Goal: Find specific page/section: Find specific page/section

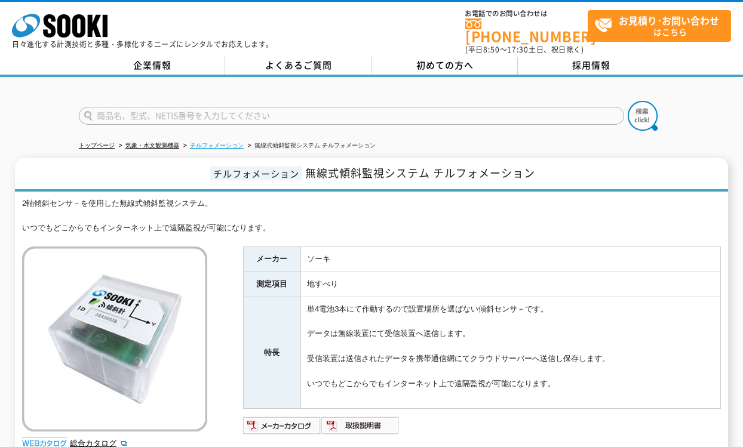
click at [213, 142] on link "チルフォメーション" at bounding box center [217, 145] width 54 height 7
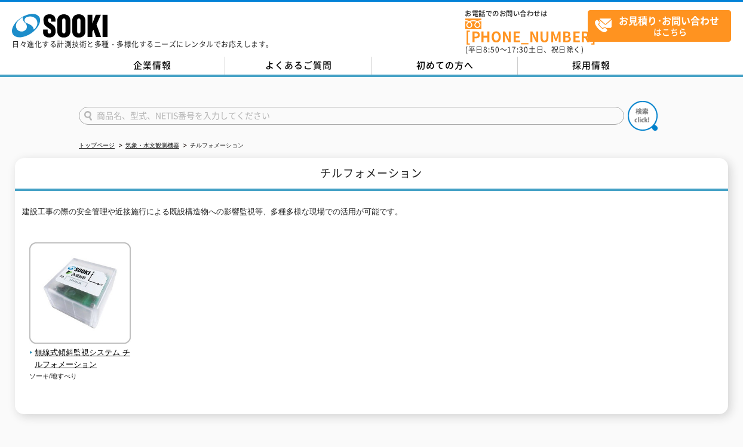
click at [161, 142] on link "気象・水文観測機器" at bounding box center [152, 145] width 54 height 7
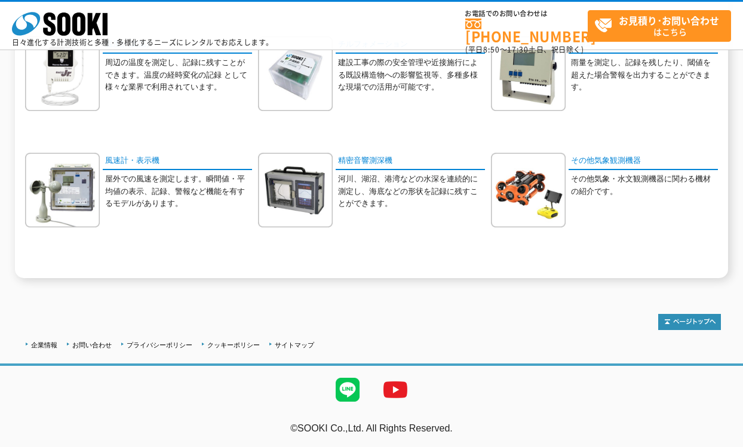
scroll to position [218, 0]
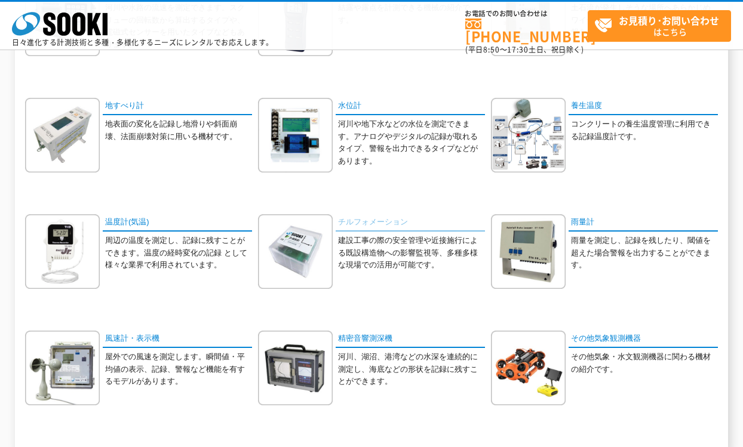
click at [379, 218] on link "チルフォメーション" at bounding box center [409, 222] width 149 height 17
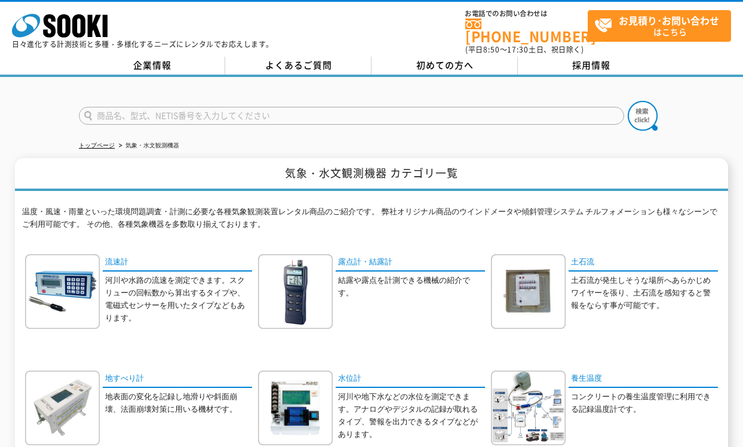
scroll to position [239, 0]
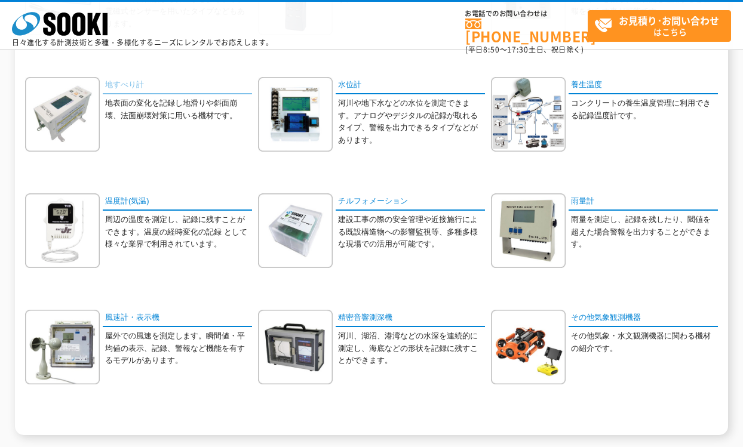
click at [125, 84] on link "地すべり計" at bounding box center [177, 85] width 149 height 17
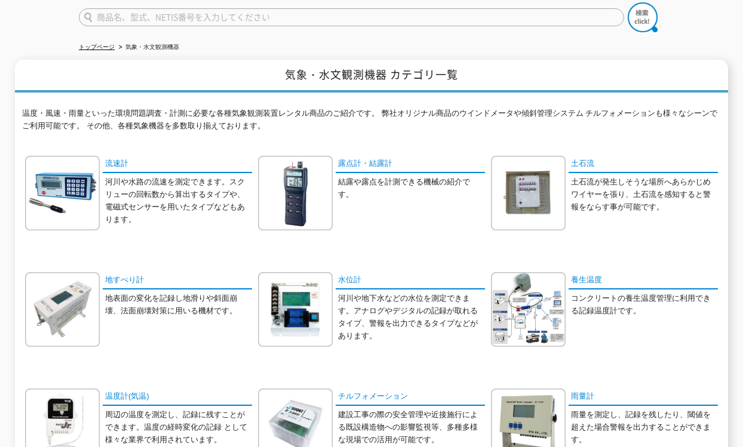
scroll to position [0, 0]
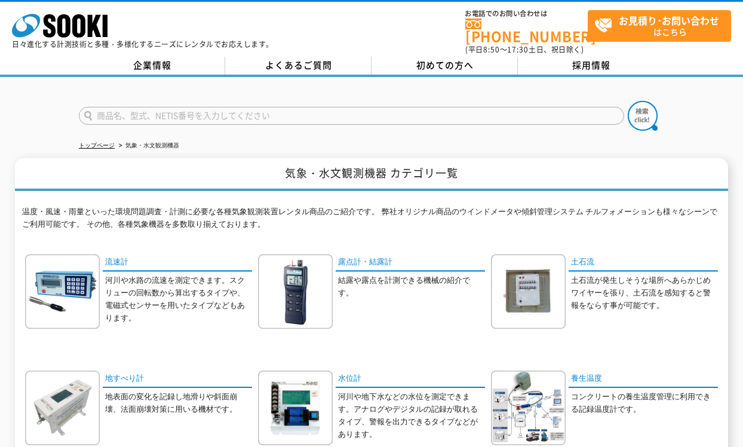
click at [431, 107] on input "text" at bounding box center [351, 116] width 545 height 18
type input "TDK"
click at [627, 101] on button at bounding box center [642, 116] width 30 height 30
